Goal: Transaction & Acquisition: Purchase product/service

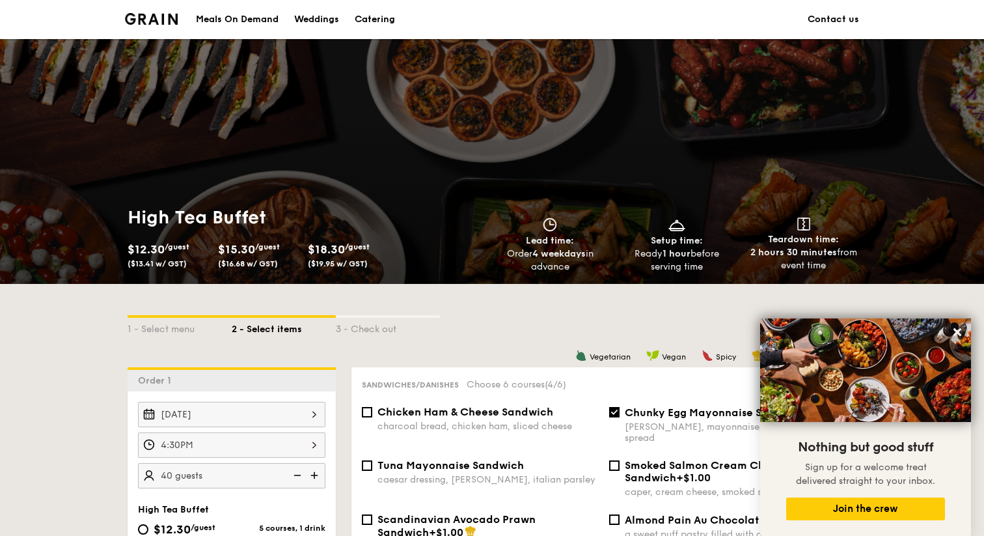
click at [828, 21] on link "Contact us" at bounding box center [833, 19] width 51 height 39
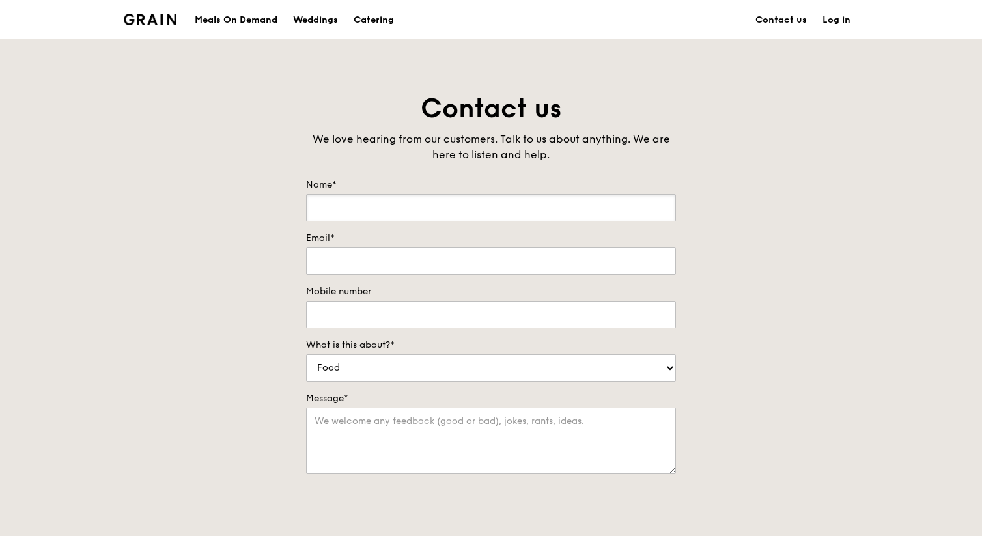
click at [518, 207] on input "Name*" at bounding box center [491, 207] width 370 height 27
type input "Tiffany"
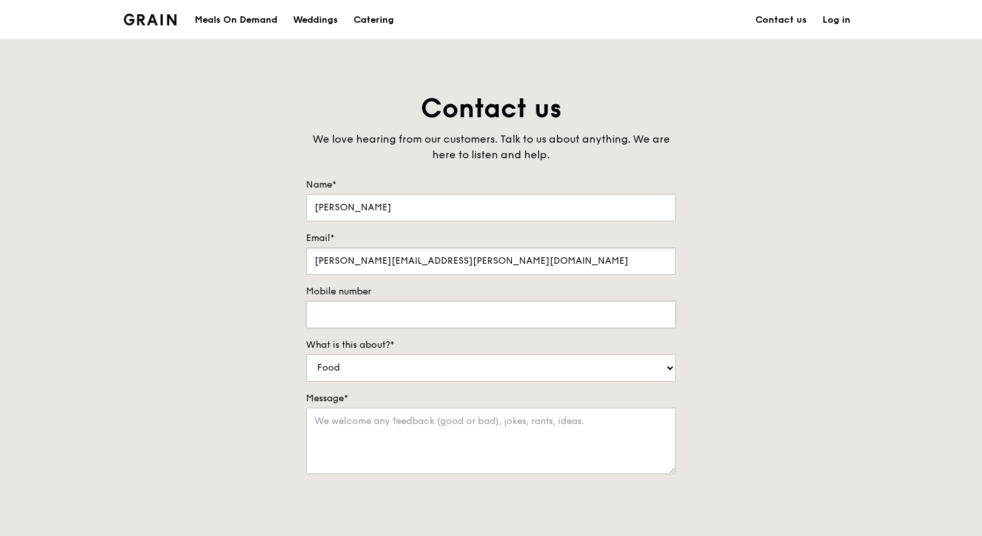
type input "tiffany.kiu@foodpanda.com"
click at [486, 314] on input "Mobile number" at bounding box center [491, 314] width 370 height 27
type input "90938698"
click at [426, 440] on textarea "Message*" at bounding box center [491, 441] width 370 height 66
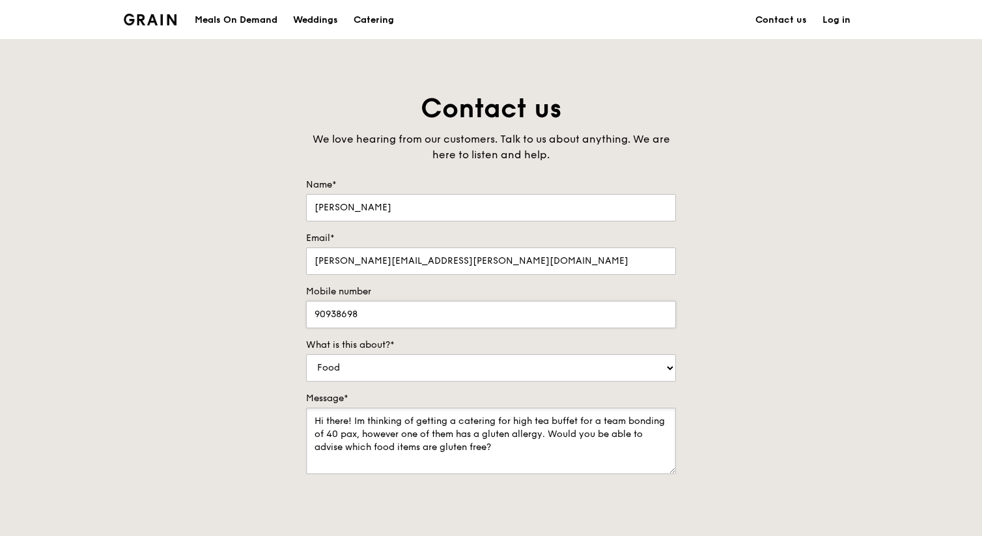
scroll to position [318, 0]
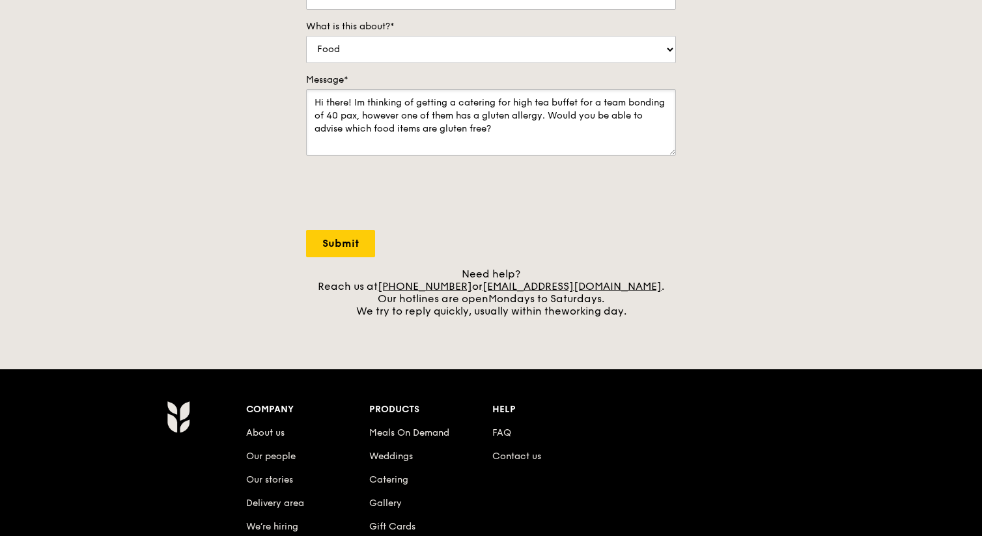
type textarea "Hi there! Im thinking of getting a catering for high tea buffet for a team bond…"
click at [343, 239] on input "Submit" at bounding box center [340, 243] width 69 height 27
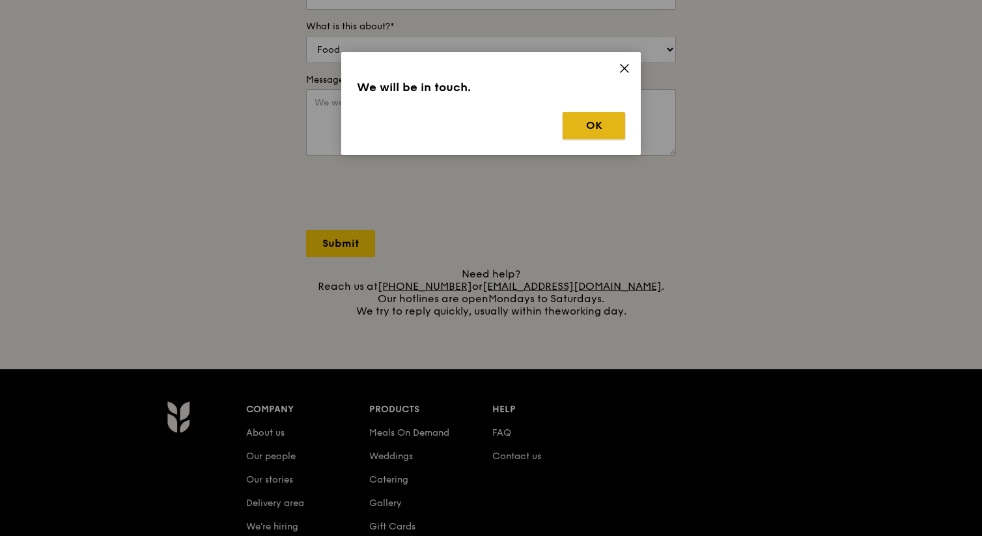
click at [581, 126] on button "OK" at bounding box center [594, 125] width 63 height 27
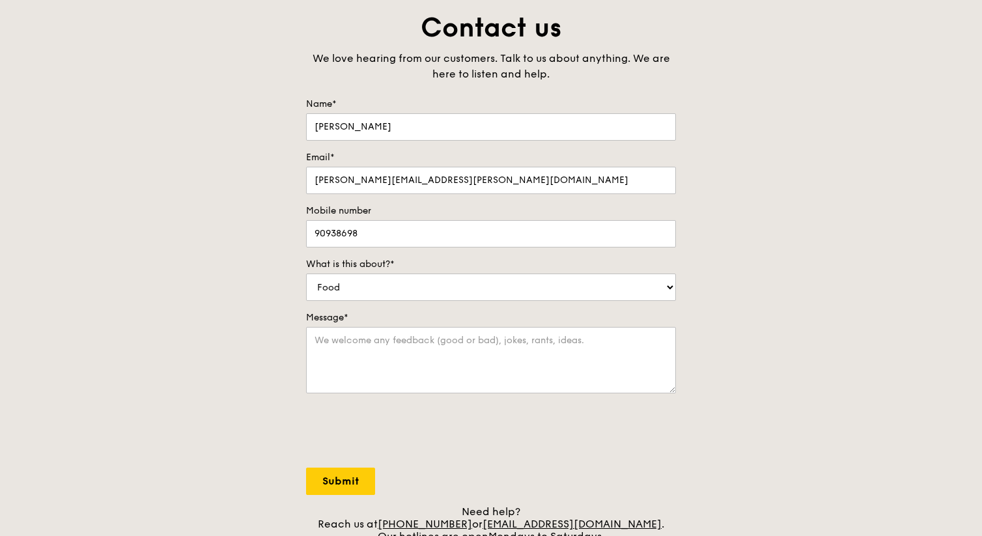
scroll to position [0, 0]
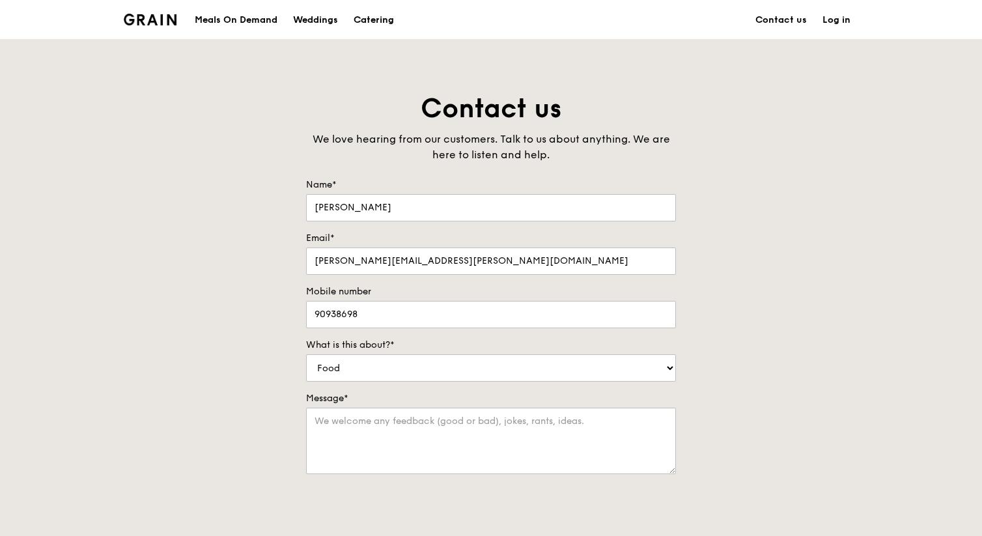
click at [383, 25] on div "Catering" at bounding box center [374, 20] width 40 height 39
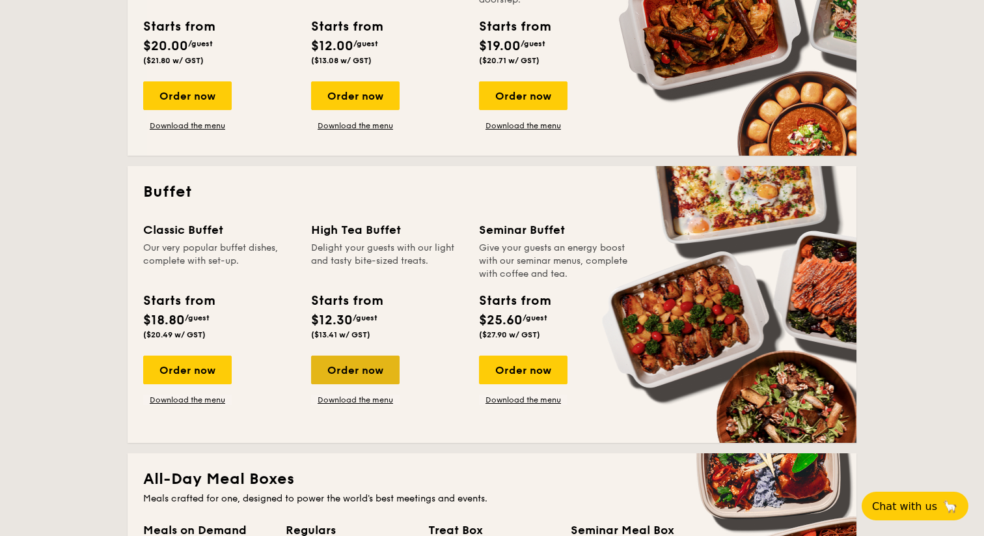
click at [356, 356] on div "Order now" at bounding box center [355, 370] width 89 height 29
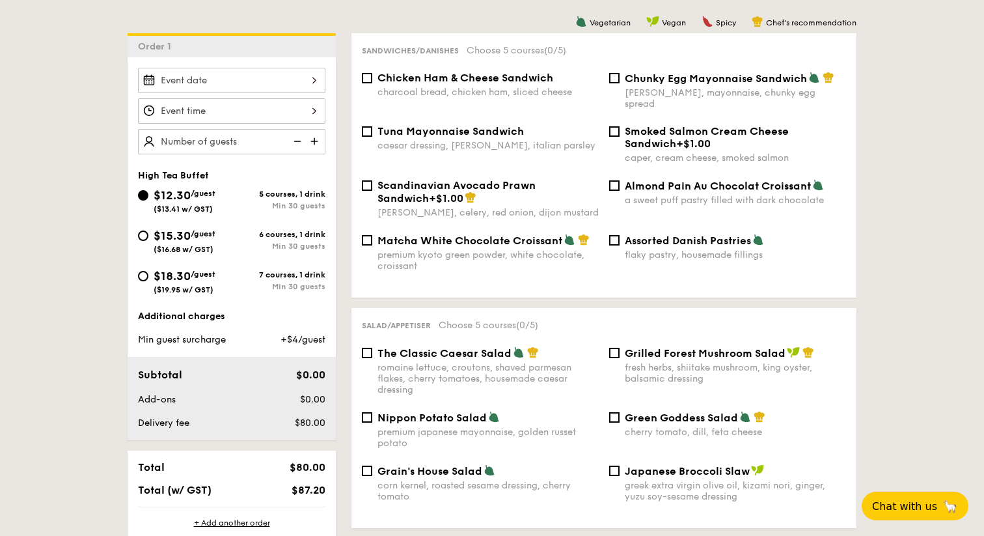
scroll to position [275, 0]
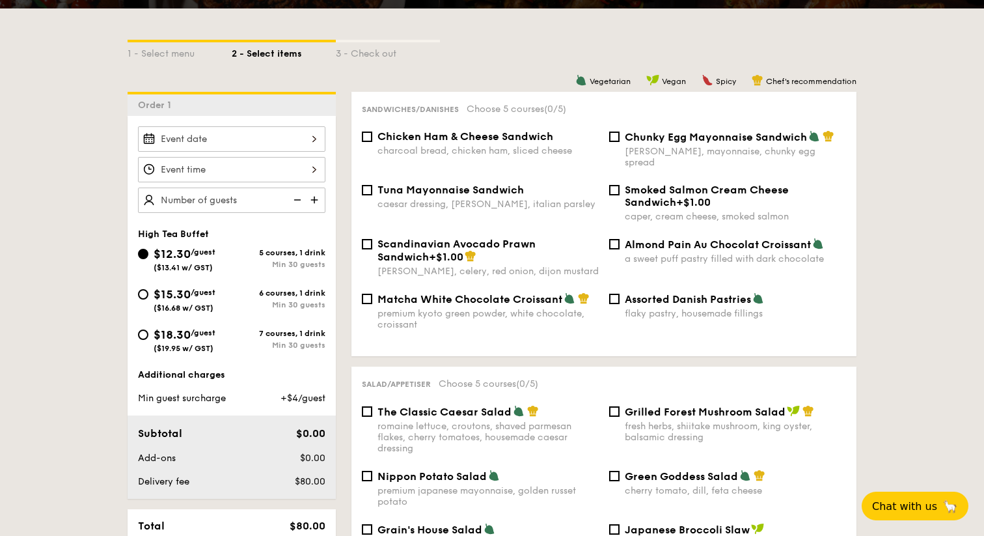
click at [738, 133] on span "Chunky Egg Mayonnaise Sandwich" at bounding box center [716, 137] width 182 height 12
click at [620, 133] on input "Chunky Egg Mayonnaise Sandwich dijon mustard, mayonnaise, chunky egg spread" at bounding box center [614, 137] width 10 height 10
checkbox input "true"
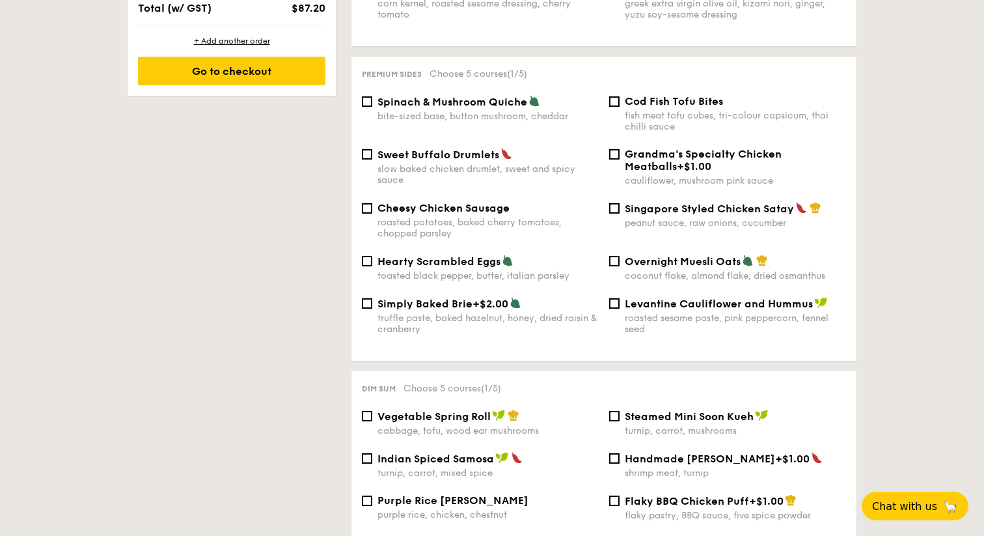
scroll to position [820, 0]
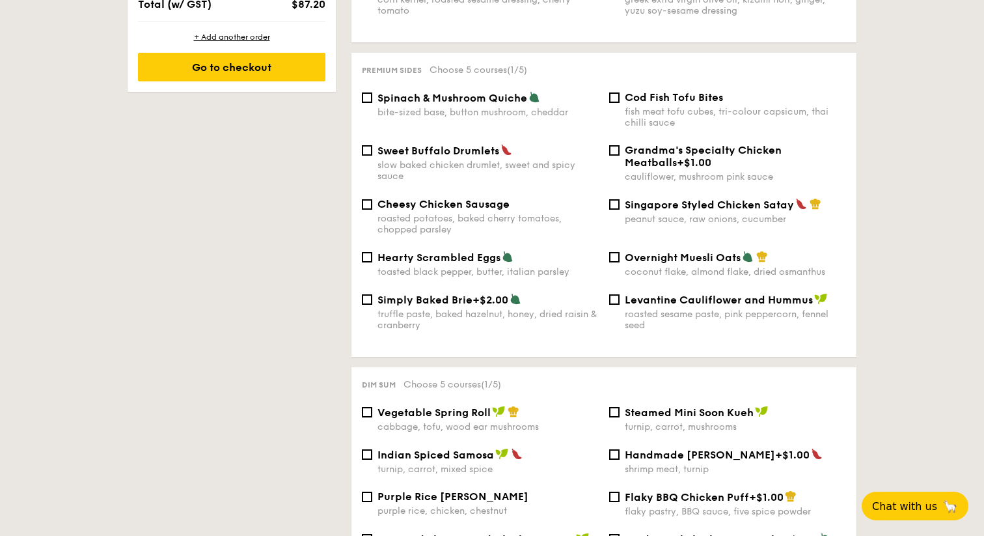
click at [740, 216] on div "peanut sauce, raw onions, cucumber" at bounding box center [735, 219] width 221 height 11
click at [620, 210] on input "Singapore Styled Chicken Satay peanut sauce, raw onions, cucumber" at bounding box center [614, 204] width 10 height 10
checkbox input "true"
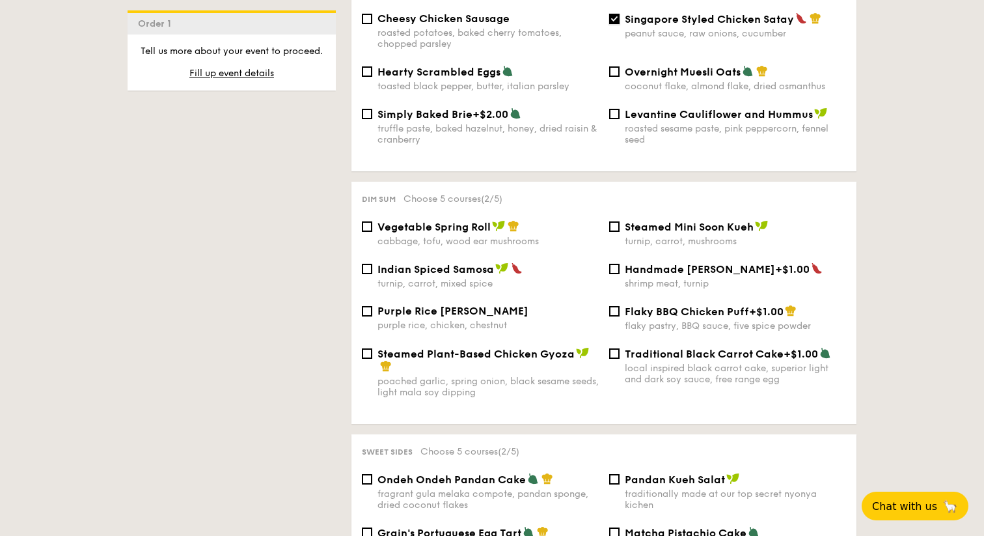
scroll to position [1015, 0]
